Goal: Information Seeking & Learning: Learn about a topic

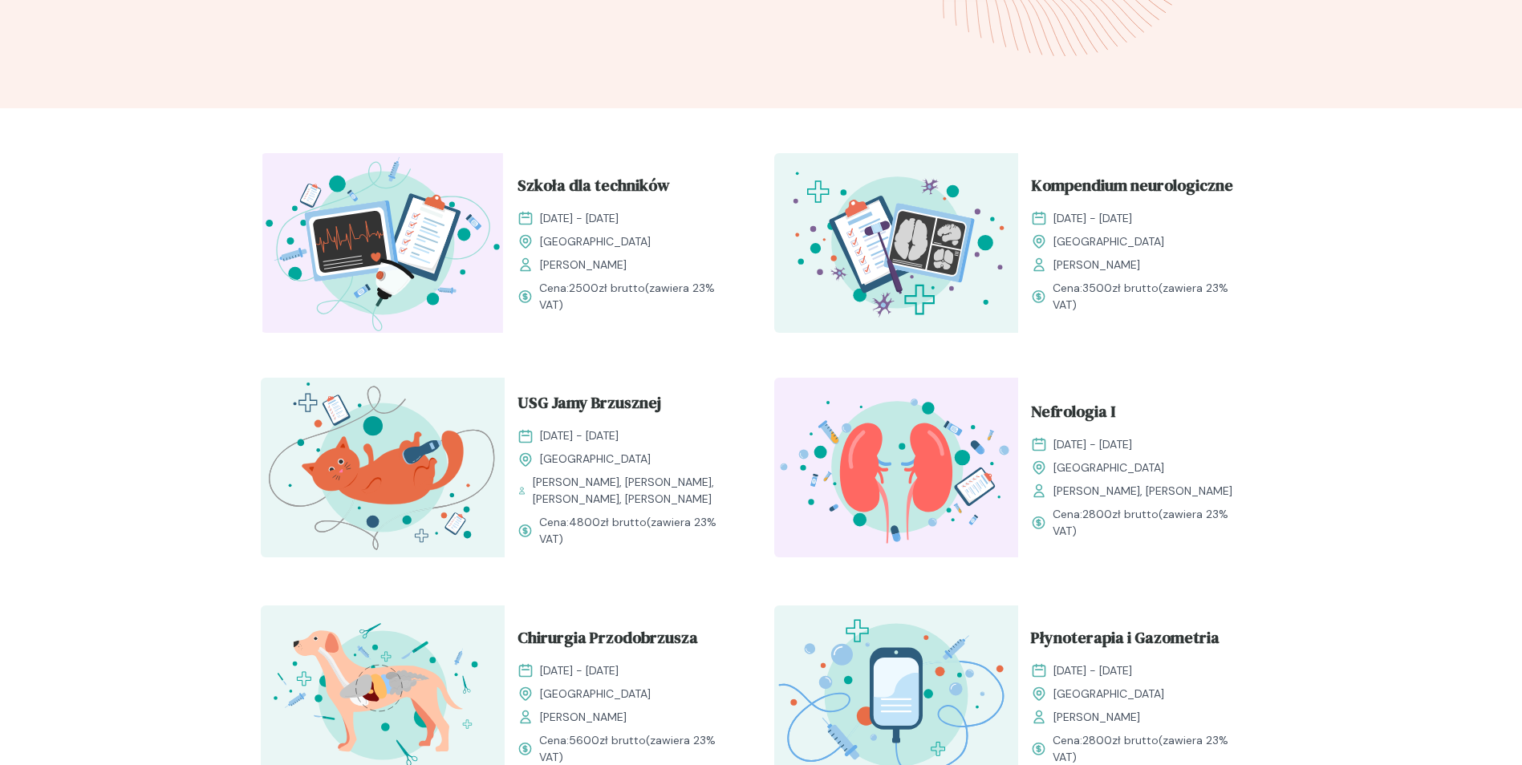
scroll to position [397, 0]
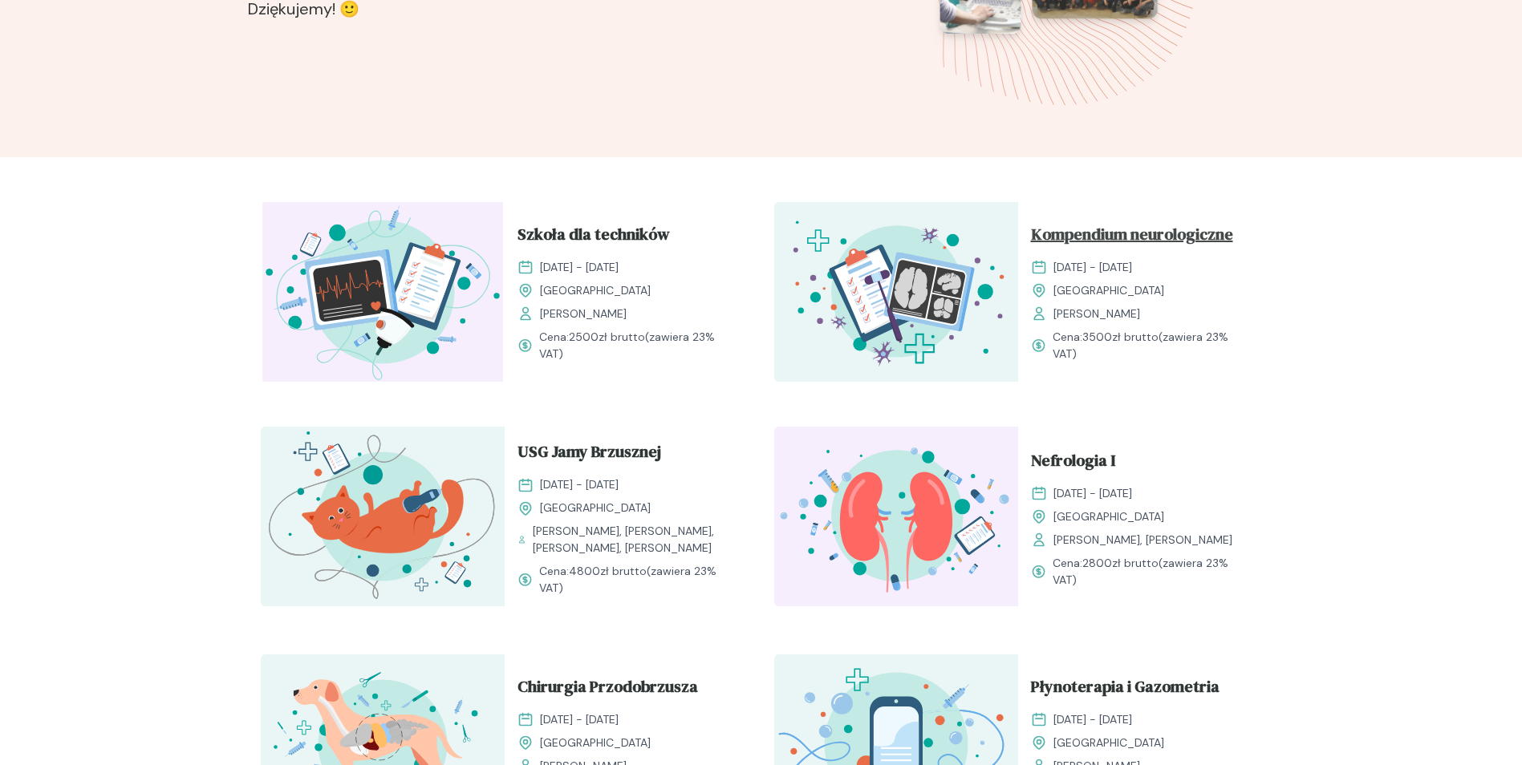
click at [1183, 238] on span "Kompendium neurologiczne" at bounding box center [1132, 237] width 202 height 30
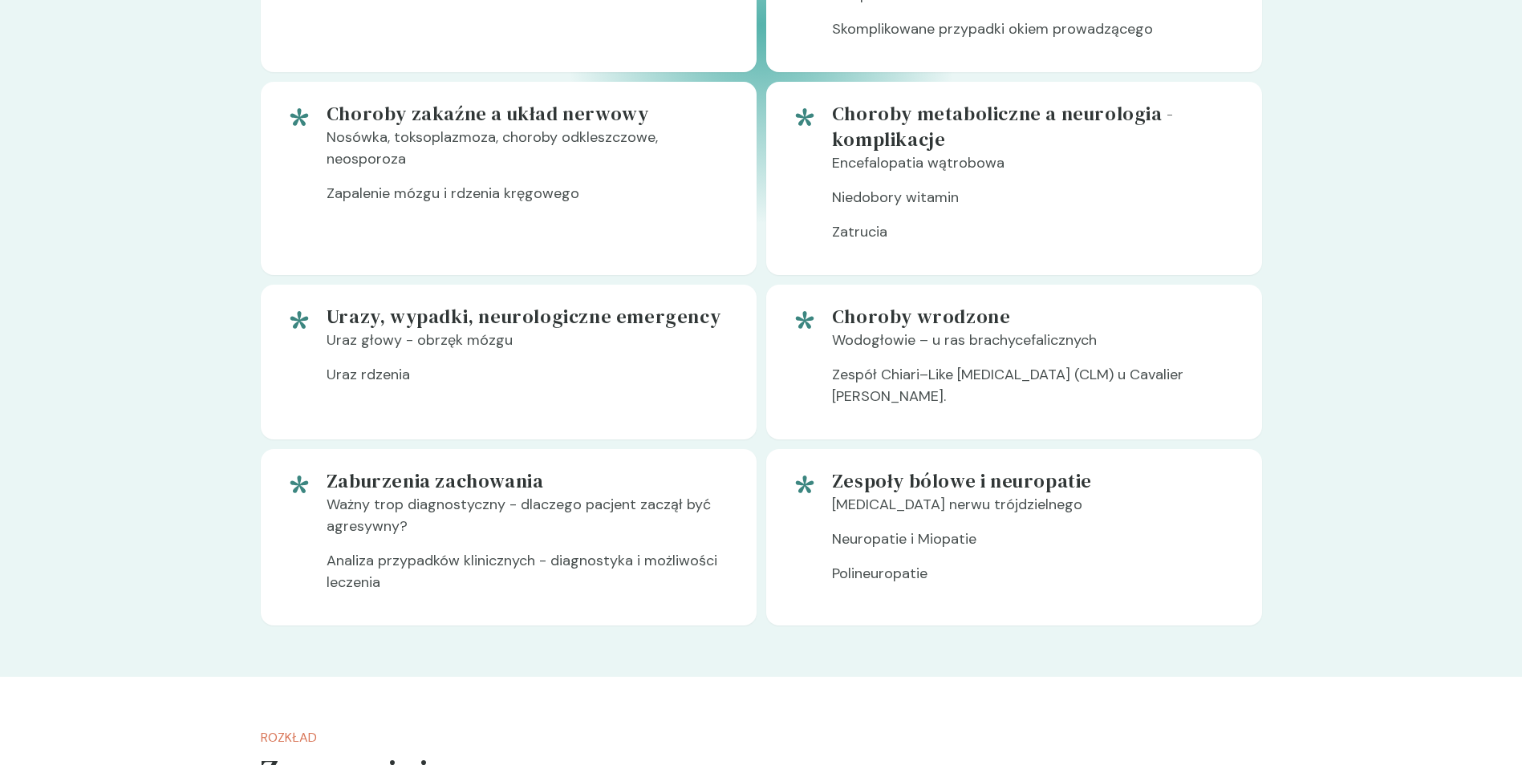
scroll to position [1587, 0]
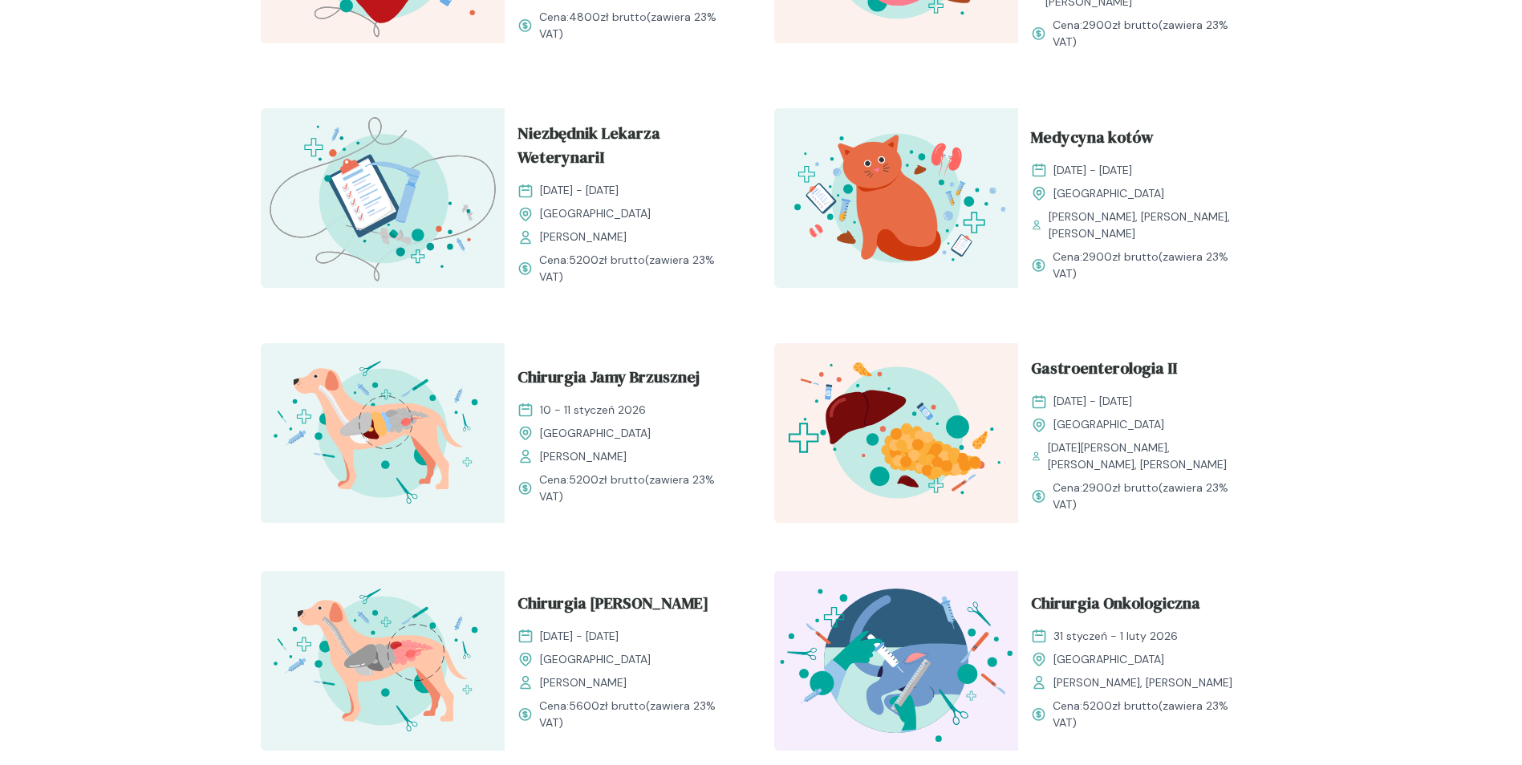
scroll to position [1761, 0]
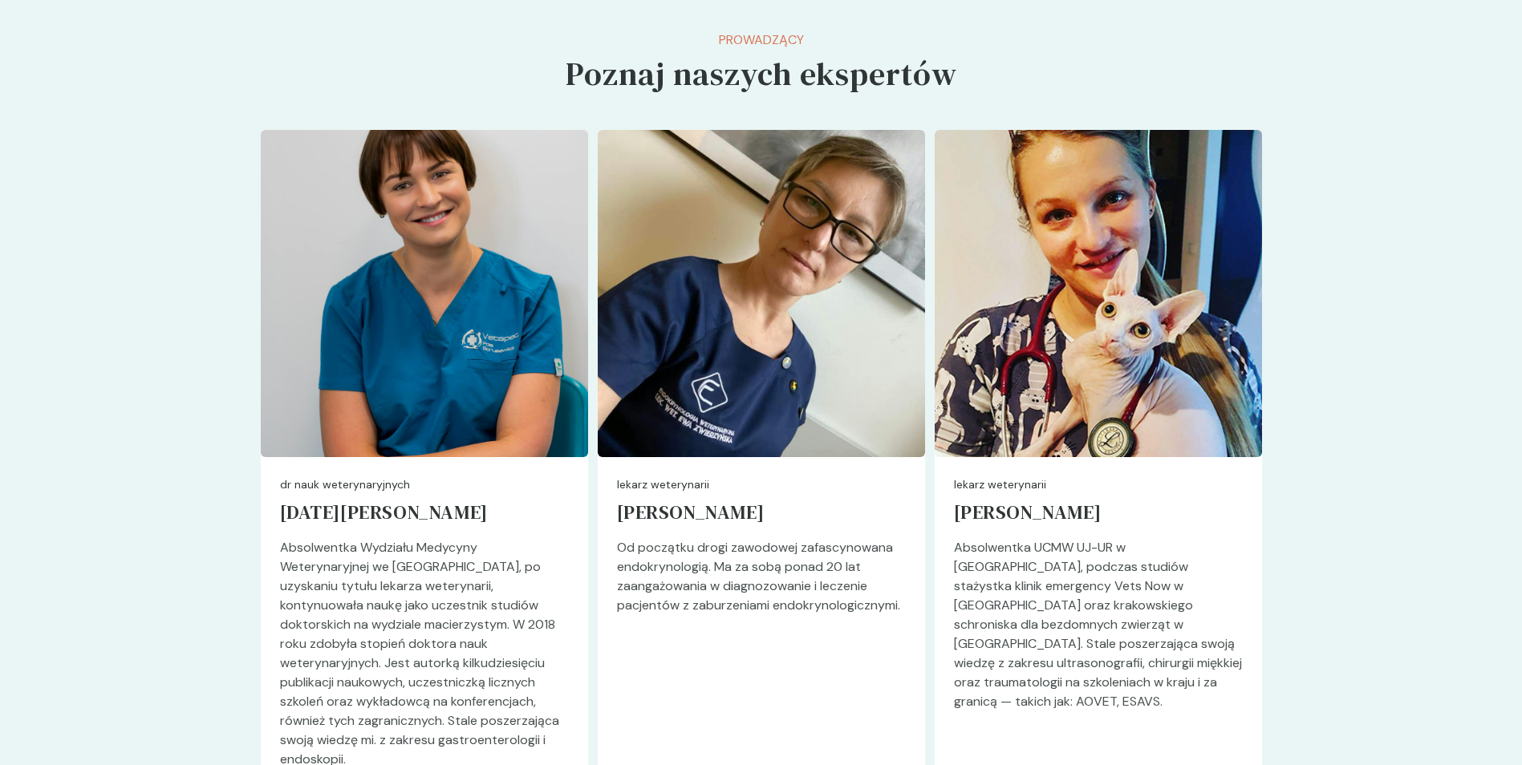
scroll to position [4210, 0]
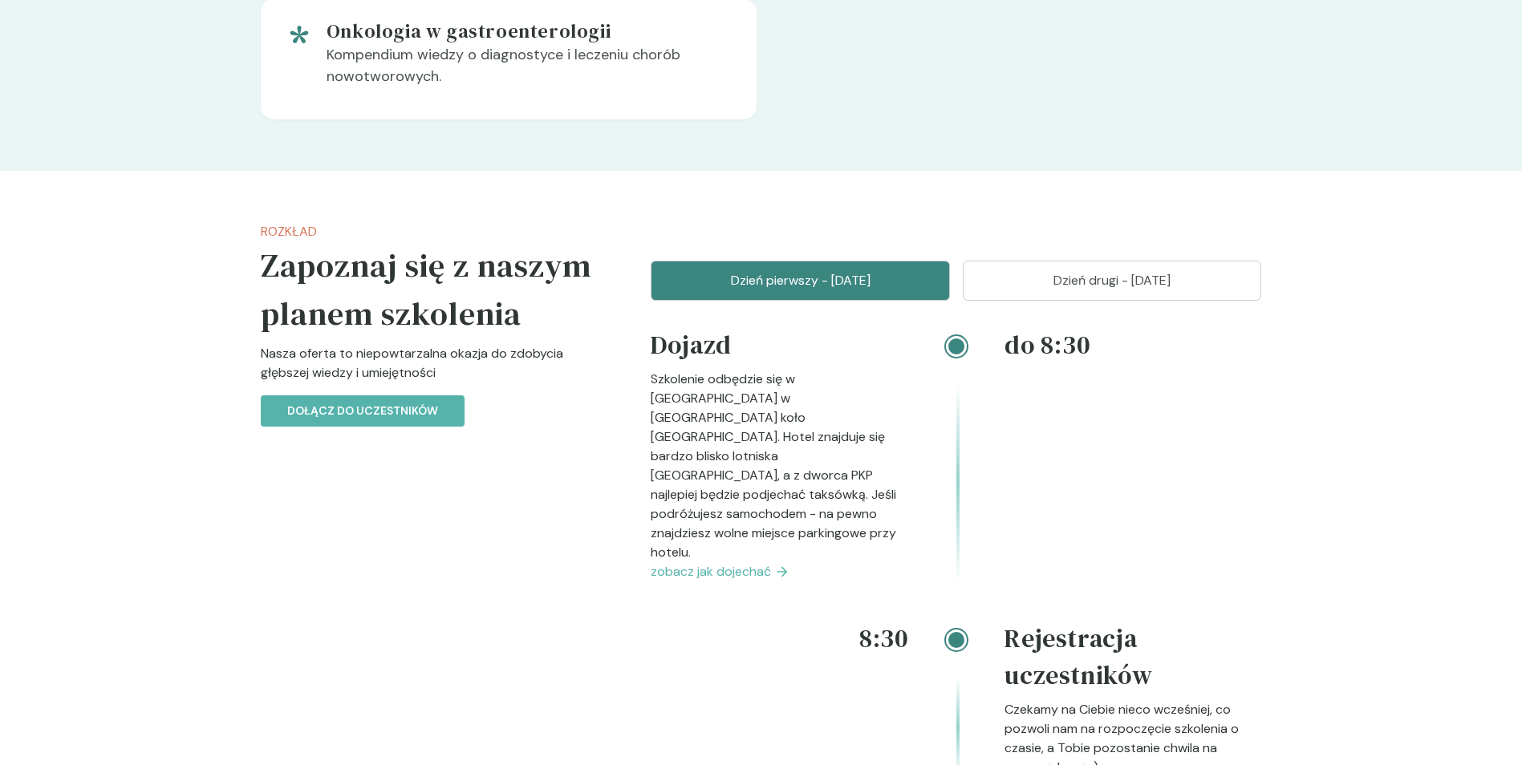
scroll to position [1679, 0]
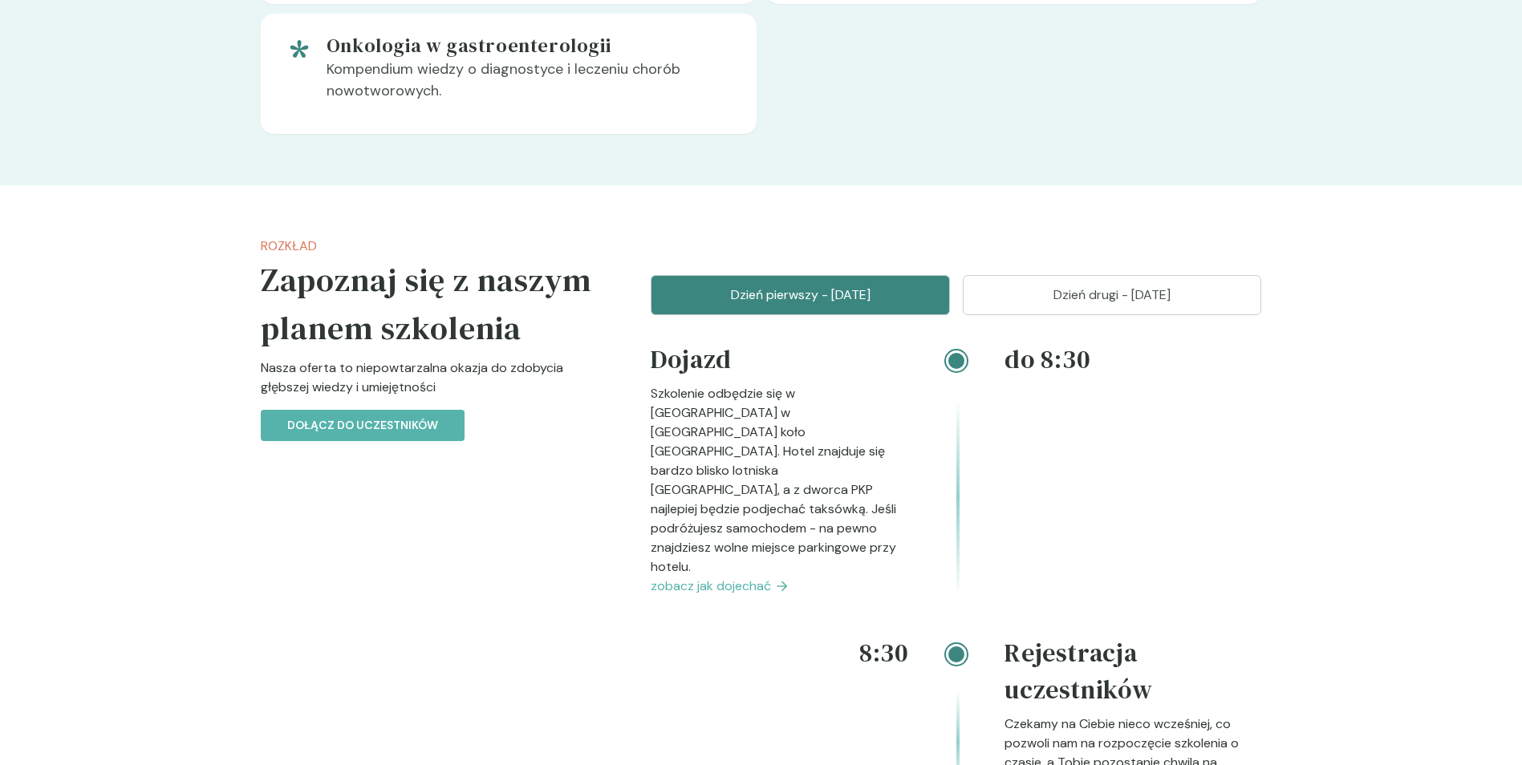
click at [1202, 286] on p "Dzień drugi - 16 listopad" at bounding box center [1112, 295] width 259 height 19
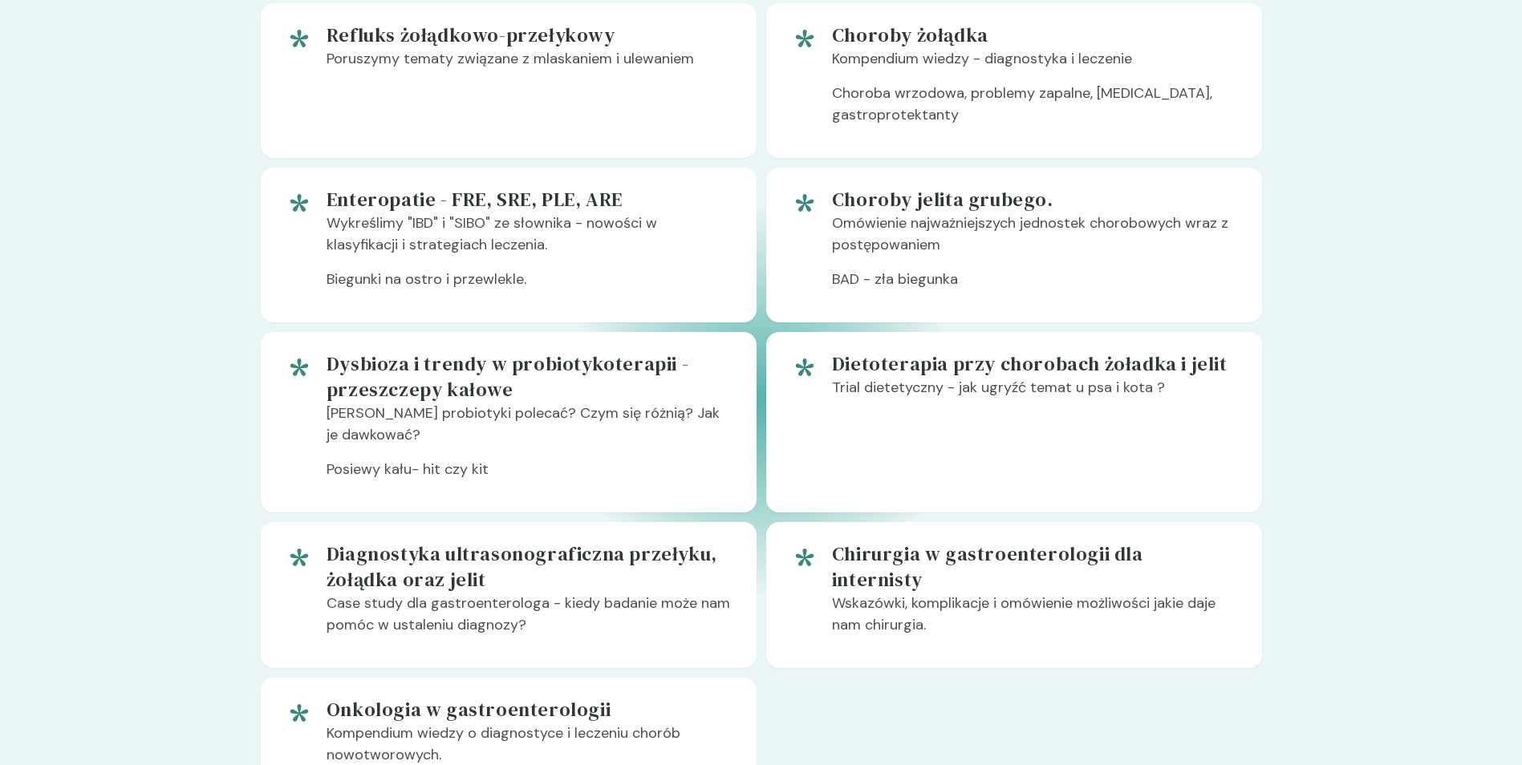
scroll to position [628, 0]
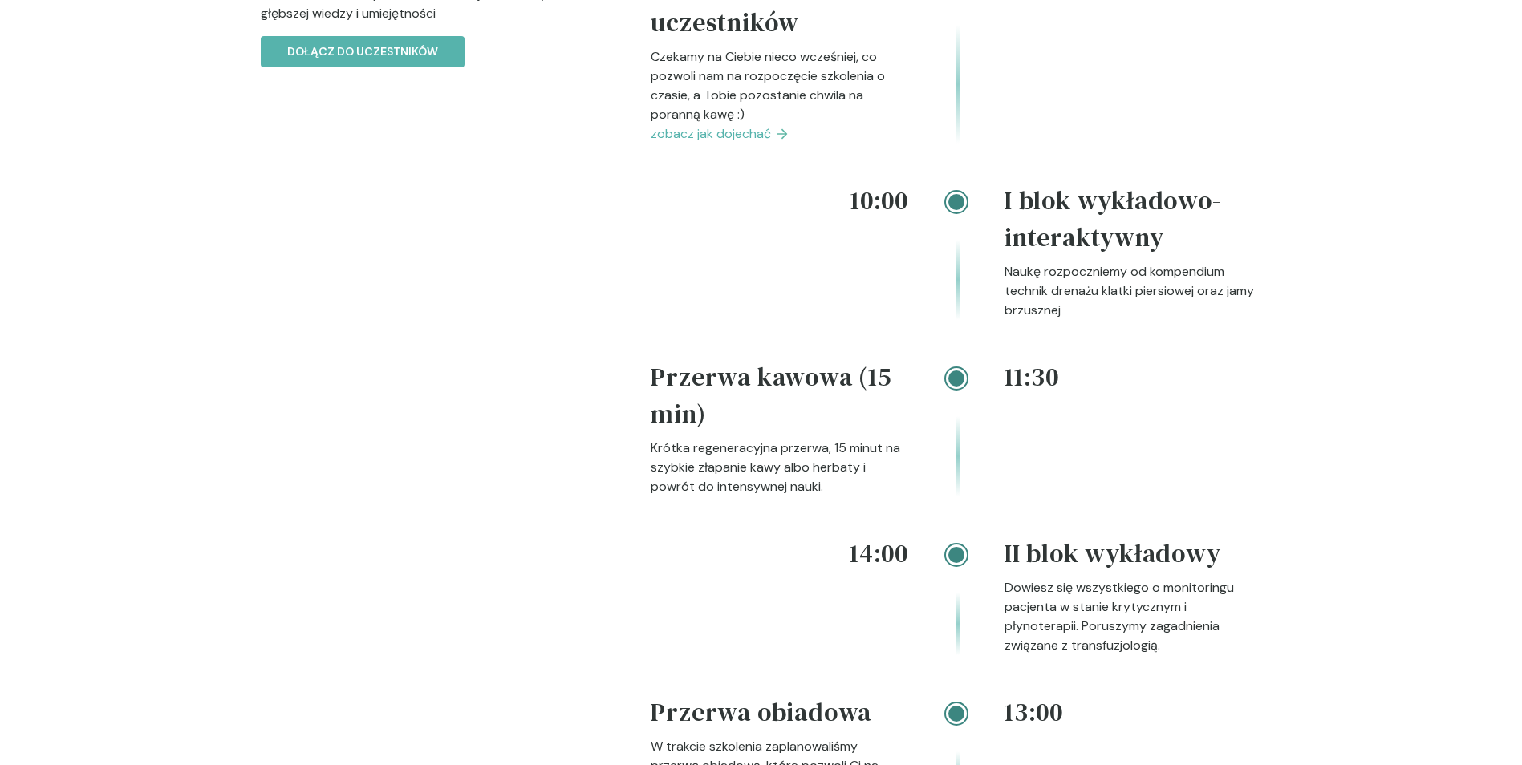
scroll to position [1845, 0]
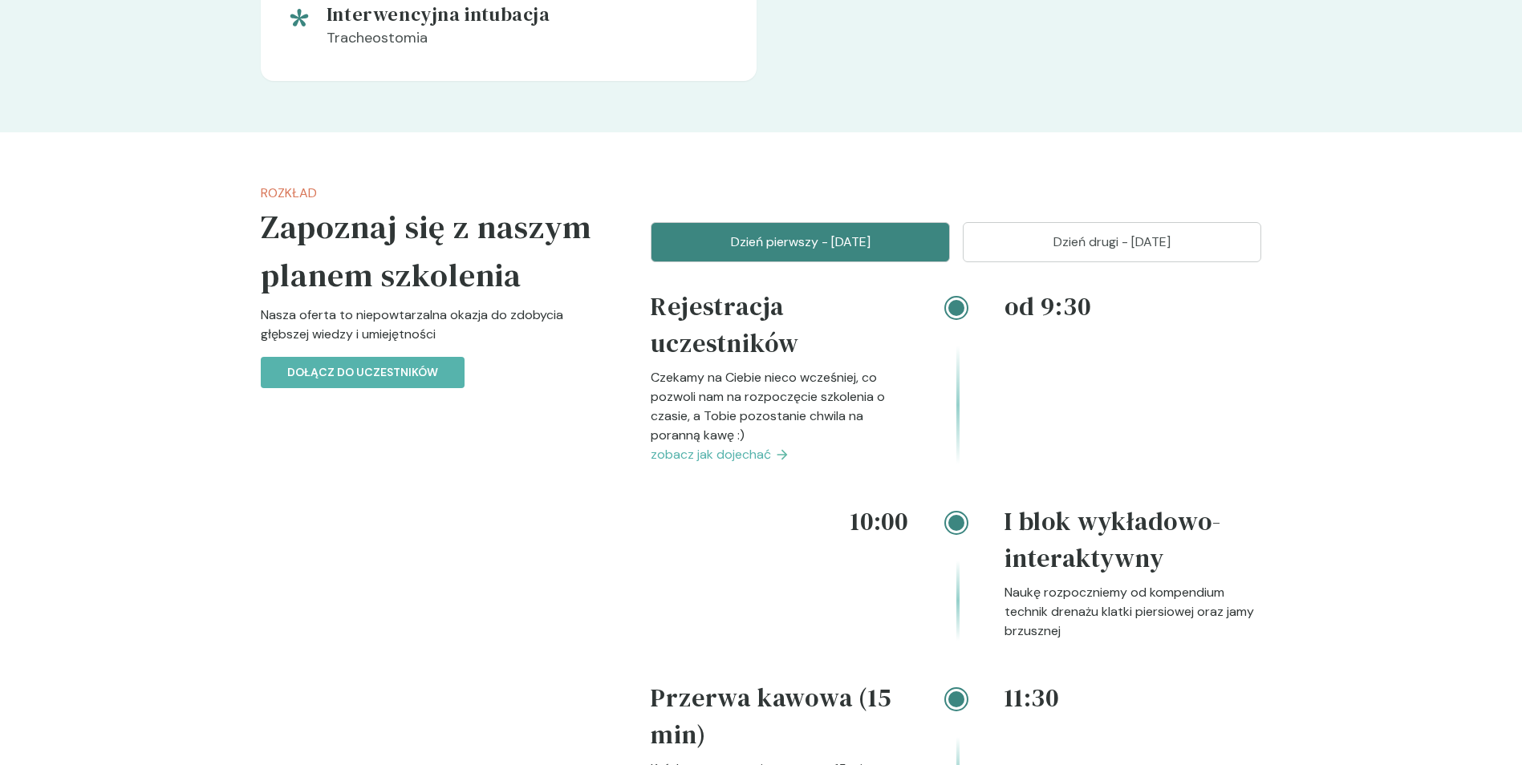
click at [1105, 245] on p "Dzień drugi - 07 grudzień" at bounding box center [1112, 242] width 259 height 19
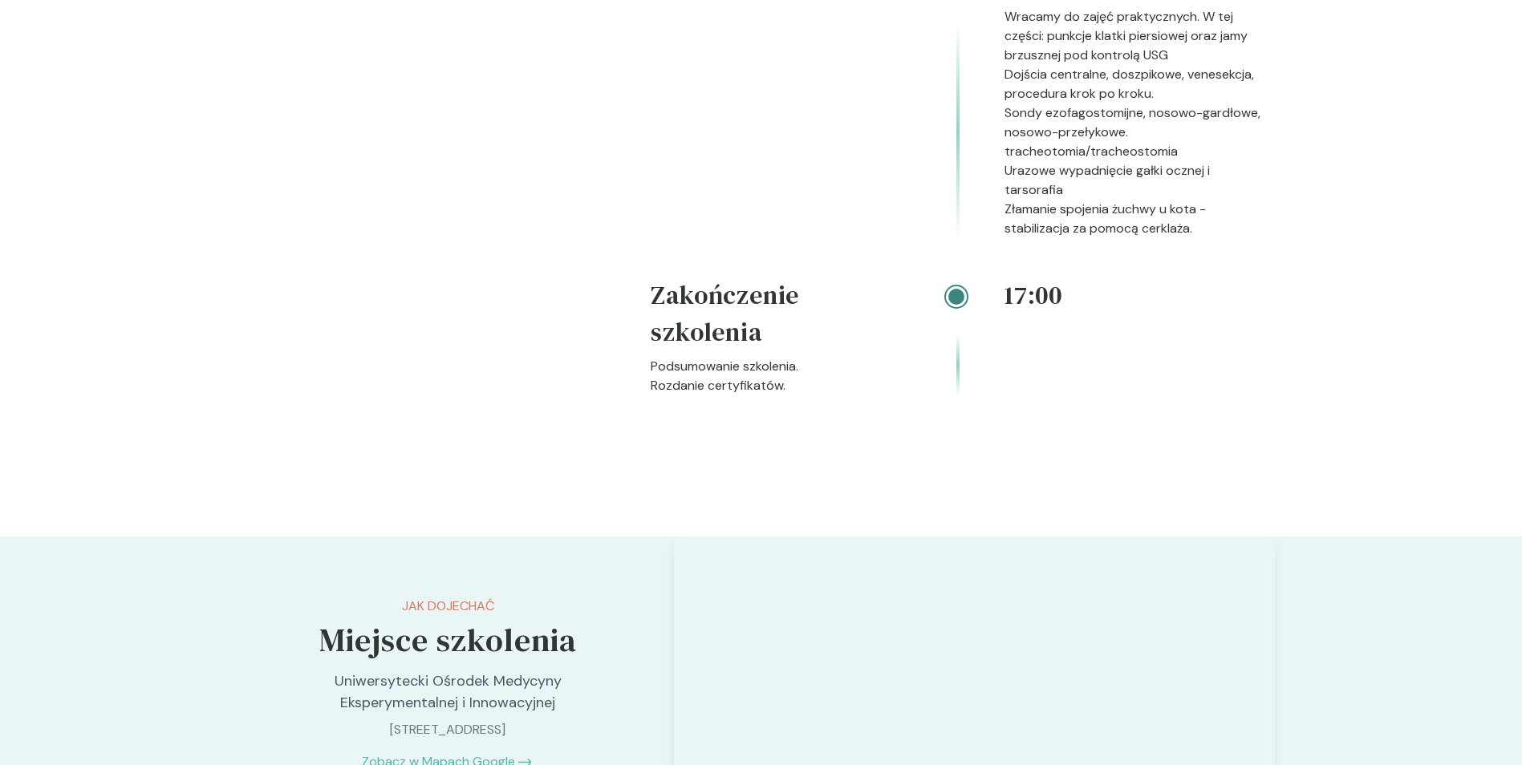
scroll to position [2727, 0]
